Goal: Task Accomplishment & Management: Complete application form

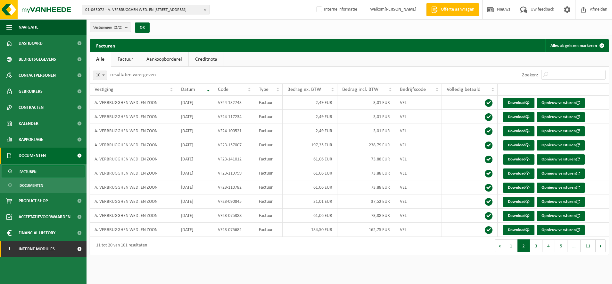
click at [65, 247] on link "I Interne modules" at bounding box center [43, 249] width 87 height 16
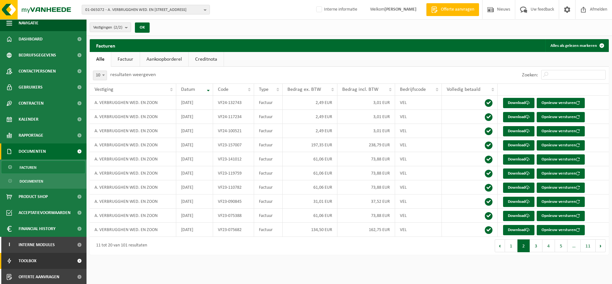
scroll to position [5, 0]
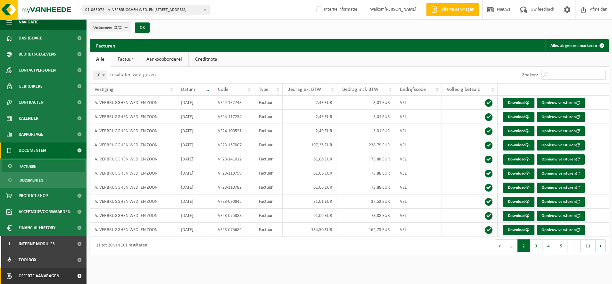
click at [72, 278] on span at bounding box center [79, 276] width 14 height 16
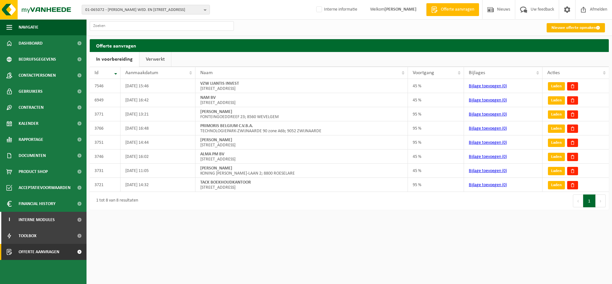
click at [572, 31] on link "Nieuwe offerte opmaken" at bounding box center [576, 27] width 58 height 9
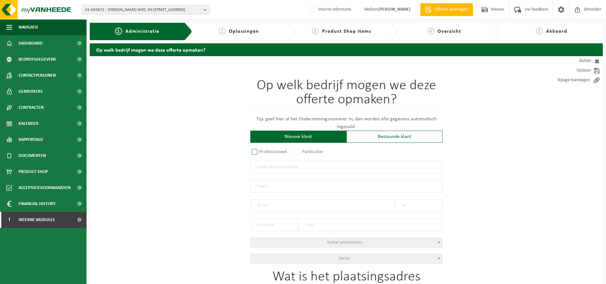
drag, startPoint x: 260, startPoint y: 152, endPoint x: 262, endPoint y: 156, distance: 4.4
click at [262, 156] on label "Professioneel" at bounding box center [269, 151] width 39 height 9
drag, startPoint x: 262, startPoint y: 156, endPoint x: 272, endPoint y: 170, distance: 17.3
click at [272, 170] on input "text" at bounding box center [346, 167] width 192 height 13
click at [252, 155] on label "Professioneel" at bounding box center [269, 151] width 39 height 9
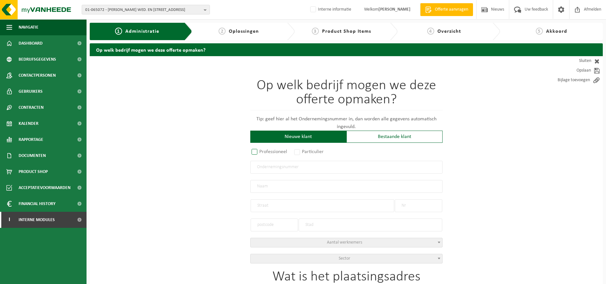
click at [261, 154] on input "Professioneel" at bounding box center [263, 152] width 4 height 4
radio input "true"
click at [266, 170] on input "text" at bounding box center [346, 167] width 192 height 13
paste input "0467 835 849"
type input "0467 835 849"
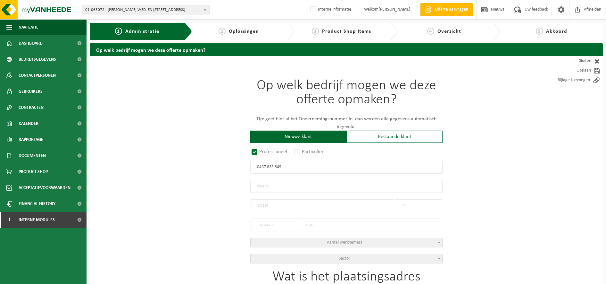
radio input "true"
type input "0467835849"
type input "MAENE INVEST BV"
type input "TEN BOGAERDE"
type input "23"
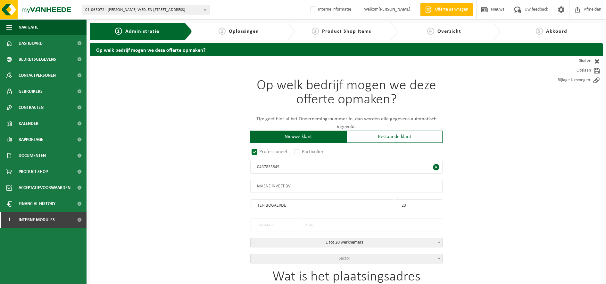
type input "8490"
type input "JABBEKE"
select select "D"
type input "MAENE INVEST BV"
type input "TEN BOGAERDE"
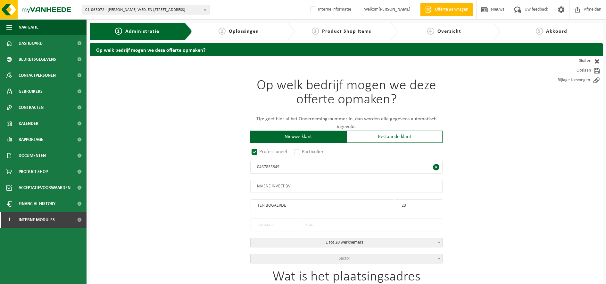
type input "23"
type input "8490"
type input "JABBEKE"
type input "2099235101"
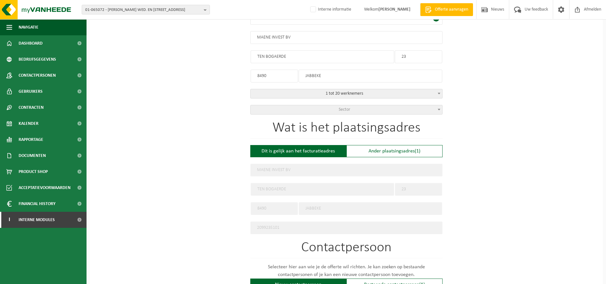
scroll to position [160, 0]
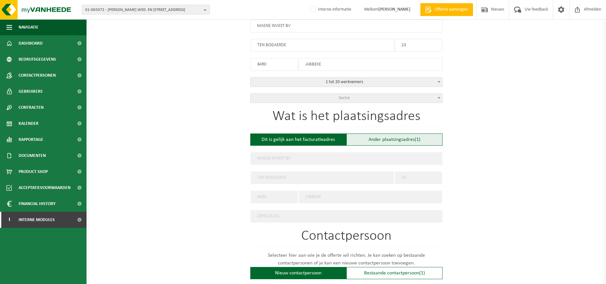
type input "0467835849"
click at [380, 135] on div "Ander plaatsingsadres (1)" at bounding box center [394, 139] width 96 height 12
type input "Werf -"
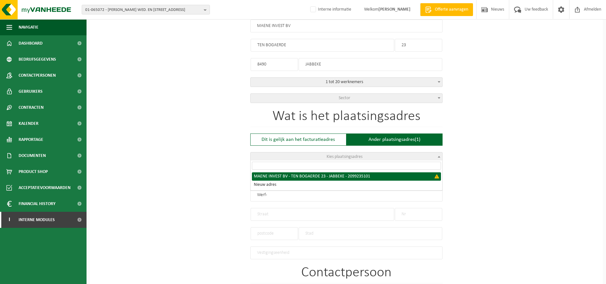
click at [338, 154] on span "Kies plaatsingsadres" at bounding box center [345, 156] width 36 height 5
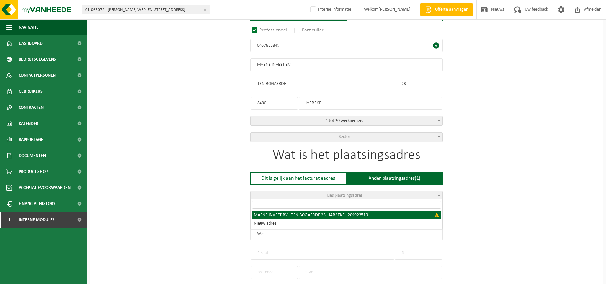
scroll to position [80, 0]
